Goal: Transaction & Acquisition: Purchase product/service

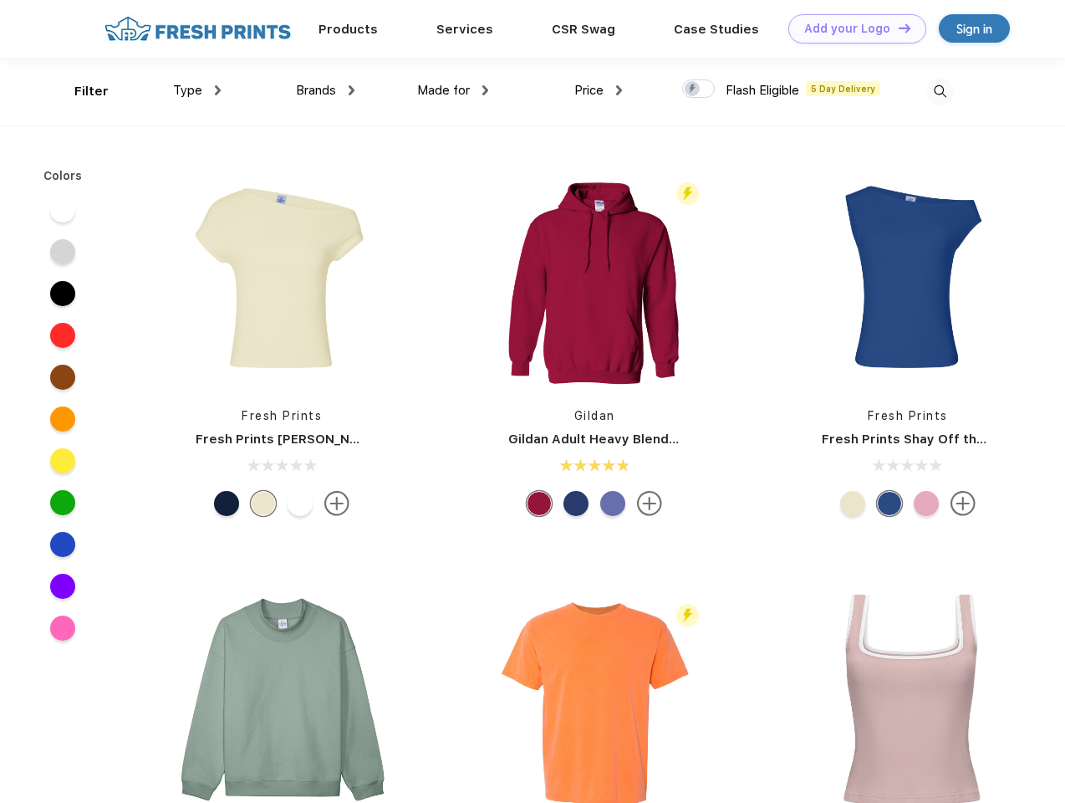
click at [851, 28] on link "Add your Logo Design Tool" at bounding box center [858, 28] width 138 height 29
click at [0, 0] on div "Design Tool" at bounding box center [0, 0] width 0 height 0
click at [897, 28] on link "Add your Logo Design Tool" at bounding box center [858, 28] width 138 height 29
click at [80, 91] on div "Filter" at bounding box center [91, 91] width 34 height 19
click at [197, 90] on span "Type" at bounding box center [187, 90] width 29 height 15
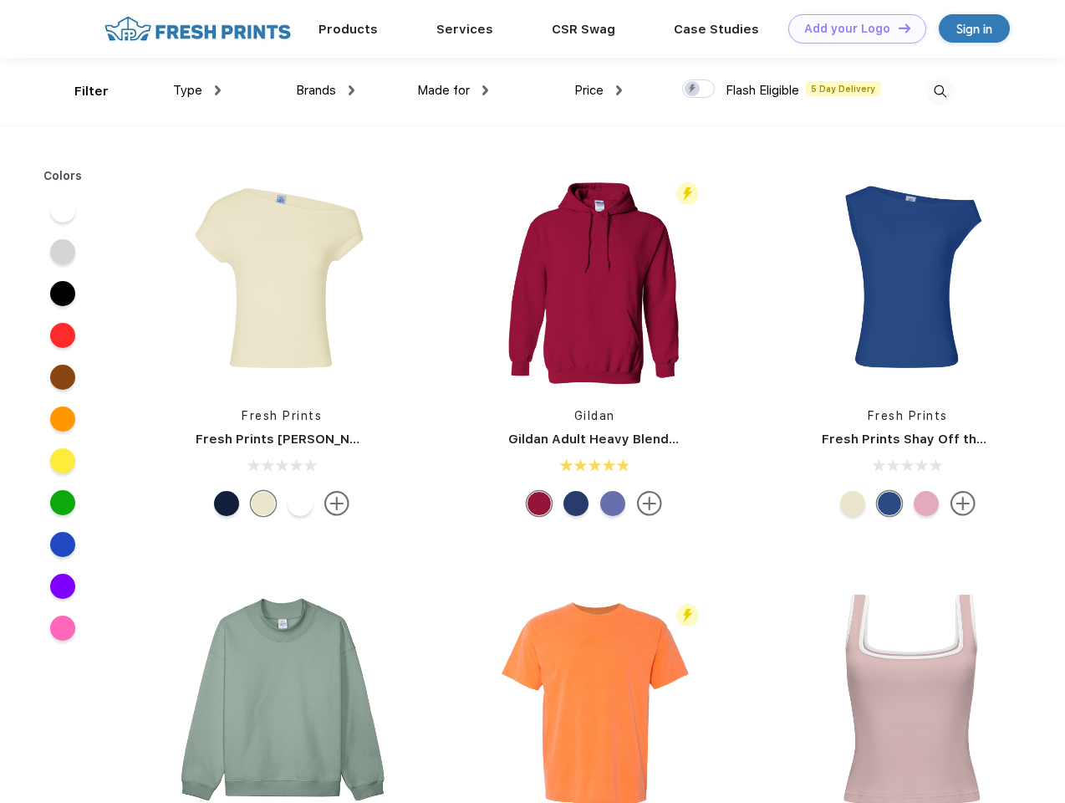
click at [325, 90] on span "Brands" at bounding box center [316, 90] width 40 height 15
click at [453, 90] on span "Made for" at bounding box center [443, 90] width 53 height 15
click at [599, 90] on span "Price" at bounding box center [588, 90] width 29 height 15
click at [699, 89] on div at bounding box center [698, 88] width 33 height 18
click at [693, 89] on input "checkbox" at bounding box center [687, 84] width 11 height 11
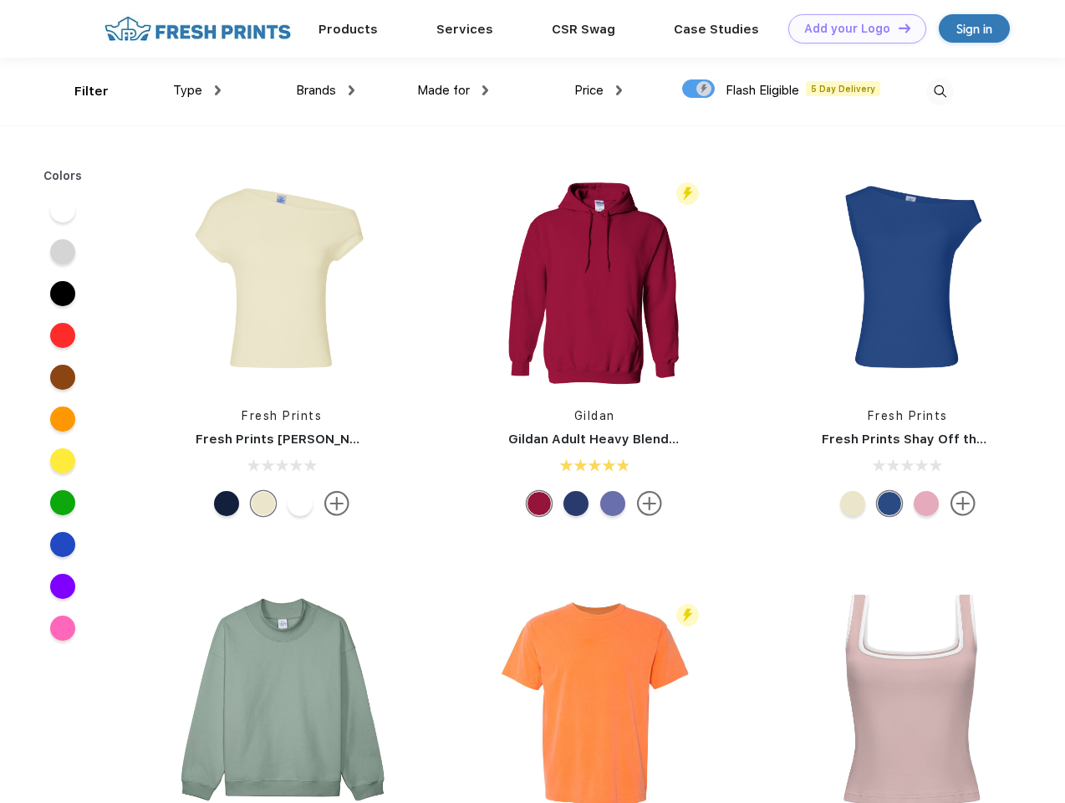
click at [940, 91] on img at bounding box center [940, 92] width 28 height 28
